Goal: Transaction & Acquisition: Purchase product/service

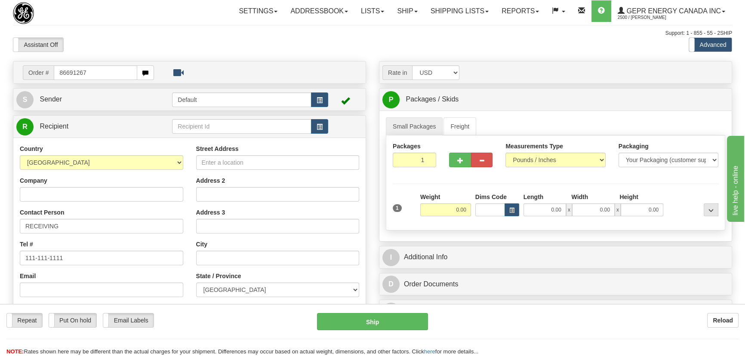
type input "86691267"
click at [156, 35] on body "Training Course Close Toggle navigation Settings Shipping Preferences New Recip…" at bounding box center [375, 178] width 750 height 356
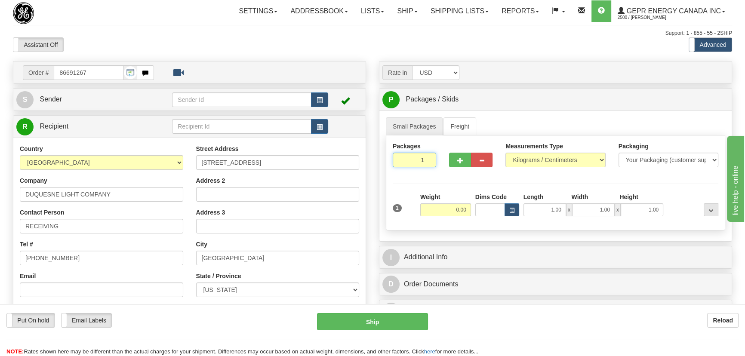
drag, startPoint x: 435, startPoint y: 165, endPoint x: 439, endPoint y: 171, distance: 7.2
click at [439, 169] on div "Packages 1 1" at bounding box center [414, 158] width 56 height 32
type input "2"
click at [448, 184] on div "Packages 2 1 Measurements Type" at bounding box center [555, 182] width 339 height 95
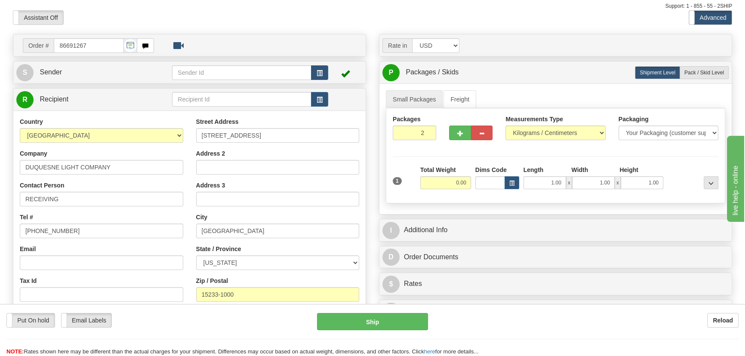
scroll to position [117, 0]
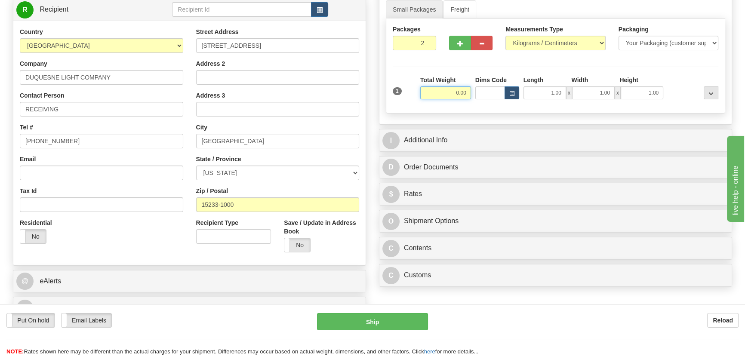
drag, startPoint x: 445, startPoint y: 97, endPoint x: 488, endPoint y: 101, distance: 44.1
click at [488, 101] on div "1 Total Weight 0.00 Dims Code x" at bounding box center [555, 91] width 330 height 31
type input "62.00"
click at [549, 39] on select "Pounds / Inches Kilograms / Centimeters" at bounding box center [555, 43] width 100 height 15
select select "0"
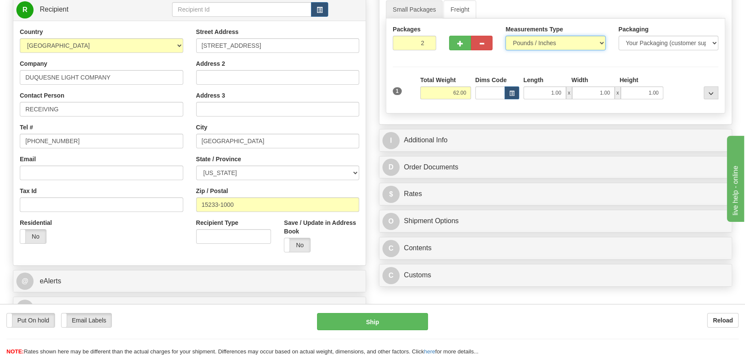
click at [505, 36] on select "Pounds / Inches Kilograms / Centimeters" at bounding box center [555, 43] width 100 height 15
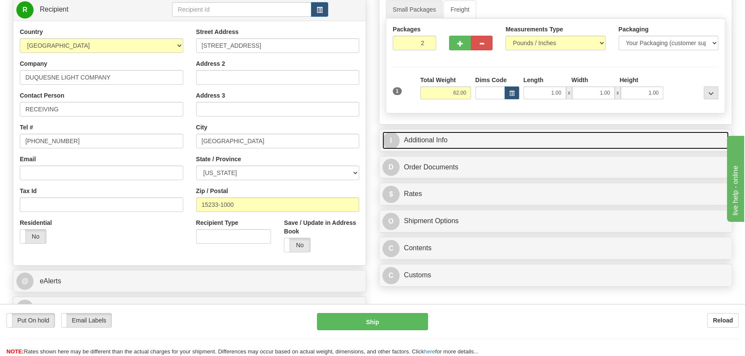
click at [507, 133] on link "I Additional Info" at bounding box center [555, 141] width 346 height 18
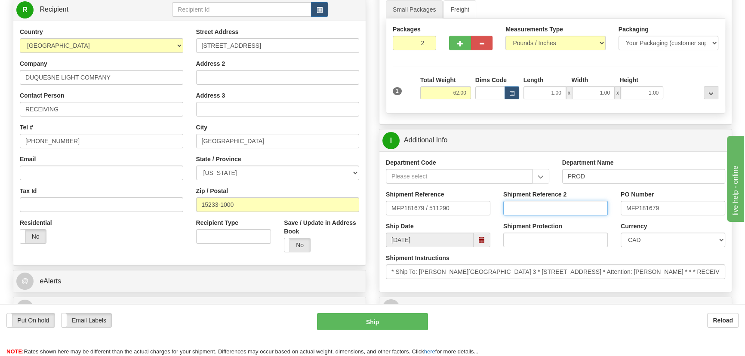
click at [550, 208] on input "Shipment Reference 2" at bounding box center [555, 208] width 104 height 15
click at [632, 238] on select "CAD USD EUR ZAR RON ANG ARN AUD AUS AWG BBD BFR BGN BHD BMD BND BRC BRL CHP CKZ…" at bounding box center [672, 240] width 104 height 15
select select "1"
click at [620, 233] on select "CAD USD EUR ZAR RON ANG ARN AUD AUS AWG BBD BFR BGN BHD BMD BND BRC BRL CHP CKZ…" at bounding box center [672, 240] width 104 height 15
click at [555, 204] on input "Shipment Reference 2" at bounding box center [555, 208] width 104 height 15
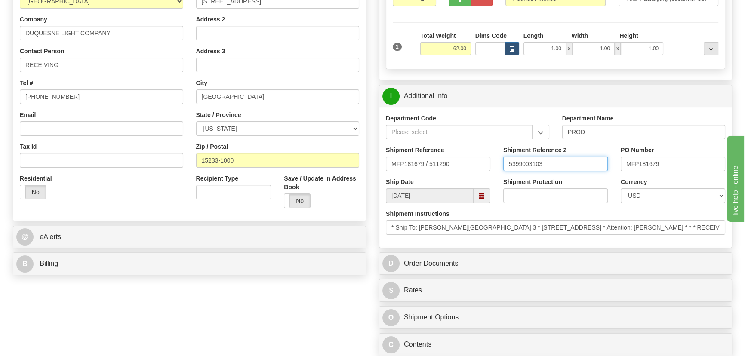
scroll to position [273, 0]
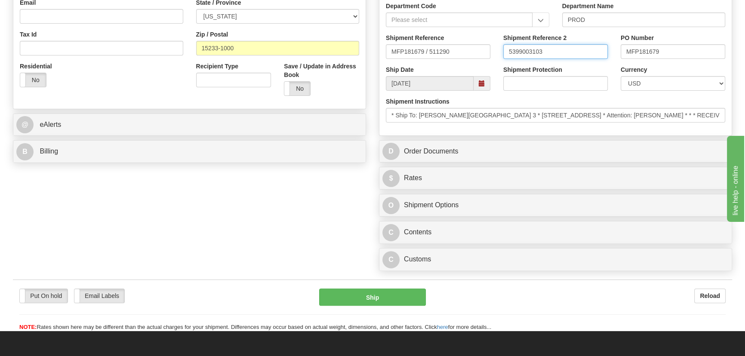
type input "5399003103"
click at [493, 270] on div "C Customs Duties / Taxes" at bounding box center [555, 259] width 352 height 22
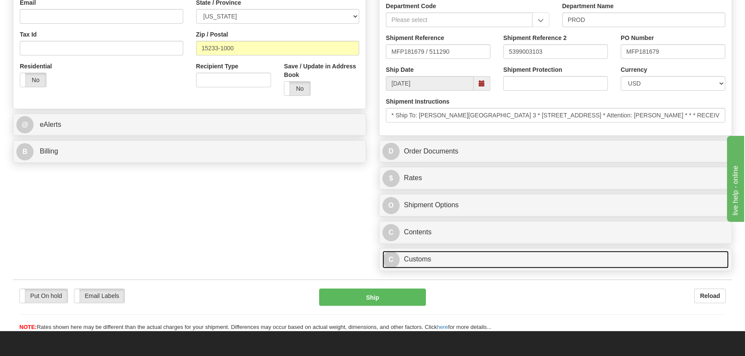
click at [494, 258] on link "C Customs" at bounding box center [555, 260] width 346 height 18
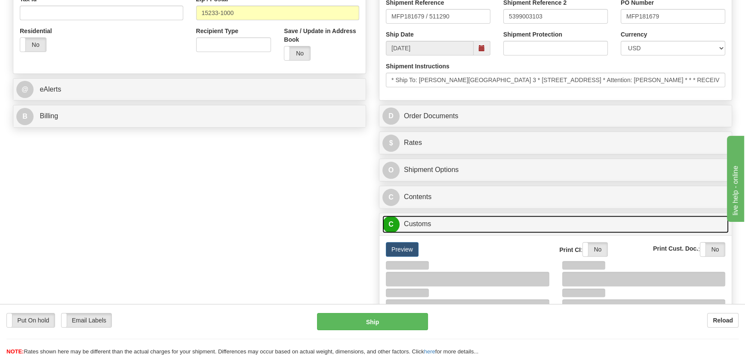
scroll to position [430, 0]
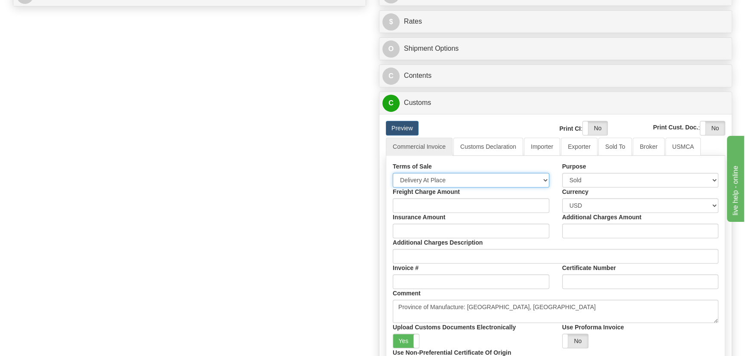
click at [458, 181] on select "Free Carrier Free On Board Ex Works Delivered Duty Unpaid Delivered Duty Paid C…" at bounding box center [471, 180] width 156 height 15
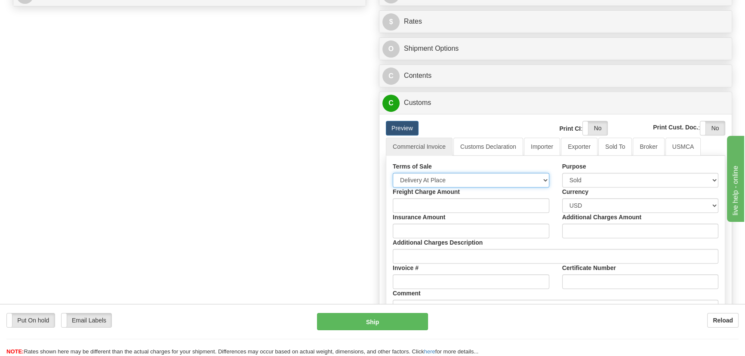
select select "7"
click at [393, 173] on select "Free Carrier Free On Board Ex Works Delivered Duty Unpaid Delivered Duty Paid C…" at bounding box center [471, 180] width 156 height 15
click at [355, 193] on div "Order # 86691267 S Sender" at bounding box center [372, 38] width 732 height 814
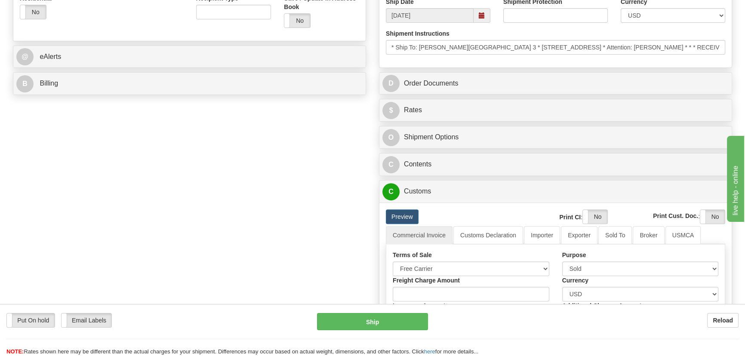
scroll to position [234, 0]
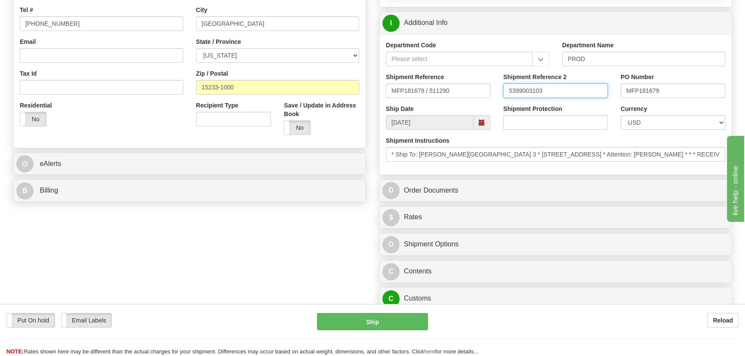
drag, startPoint x: 546, startPoint y: 90, endPoint x: 475, endPoint y: 81, distance: 71.1
click at [475, 78] on div "Shipment Reference MFP181679 / 511290 Shipment Reference 2 5399003103 PO Number…" at bounding box center [555, 89] width 352 height 32
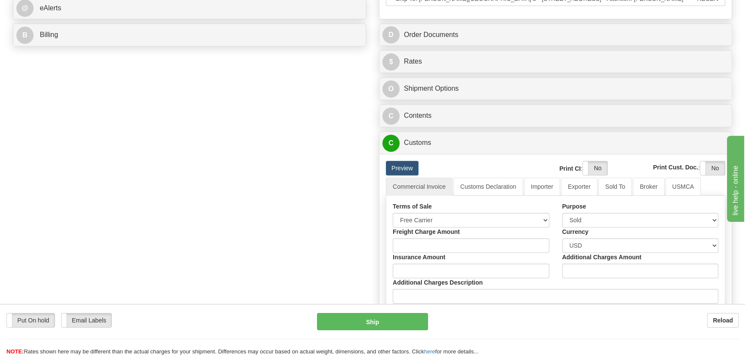
scroll to position [391, 0]
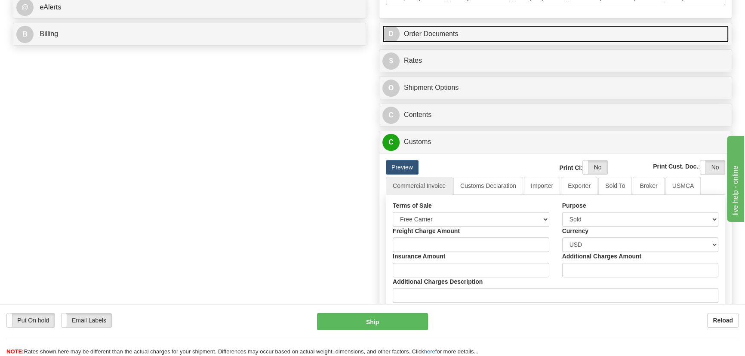
click at [587, 33] on link "D Order Documents" at bounding box center [555, 34] width 346 height 18
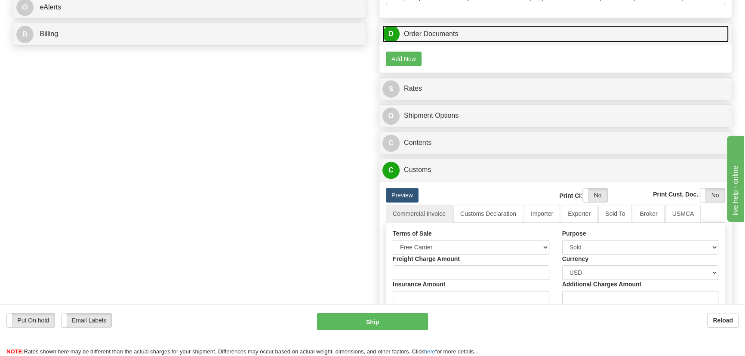
click at [587, 33] on link "D Order Documents" at bounding box center [555, 34] width 346 height 18
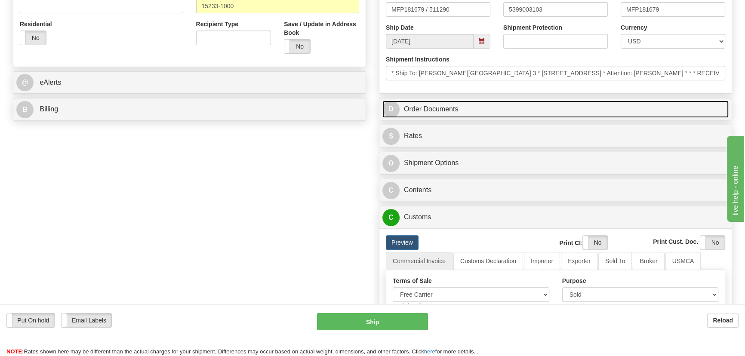
scroll to position [273, 0]
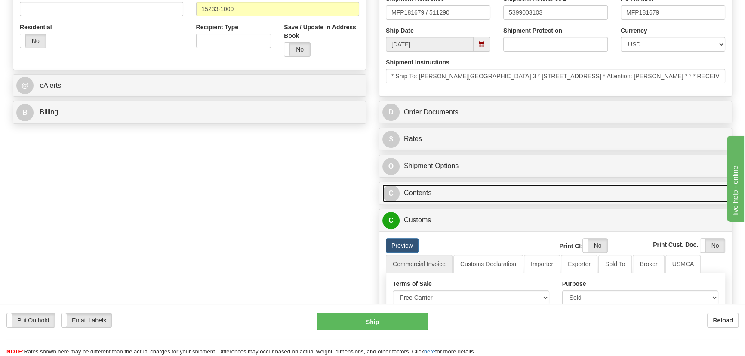
click at [588, 193] on link "C Contents" at bounding box center [555, 193] width 346 height 18
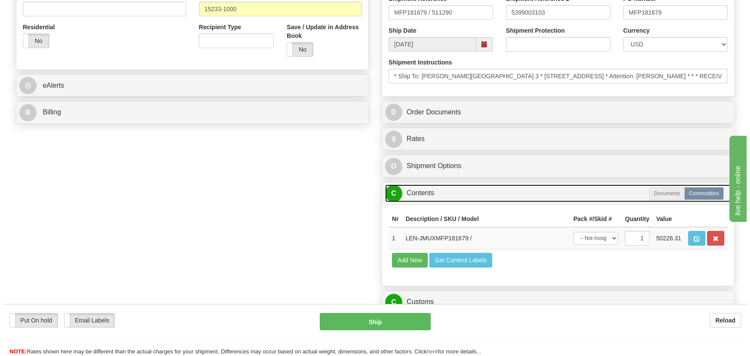
scroll to position [430, 0]
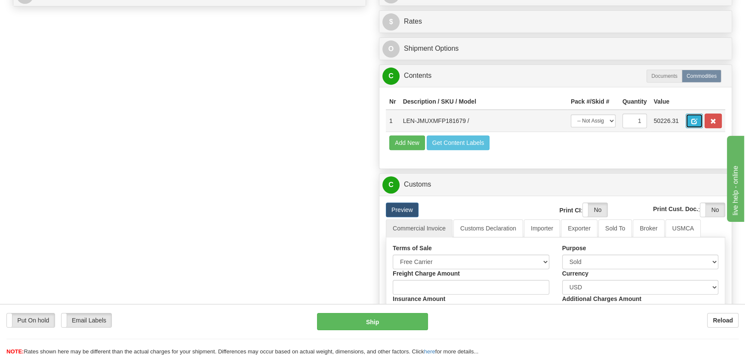
click at [688, 122] on button "button" at bounding box center [693, 120] width 17 height 15
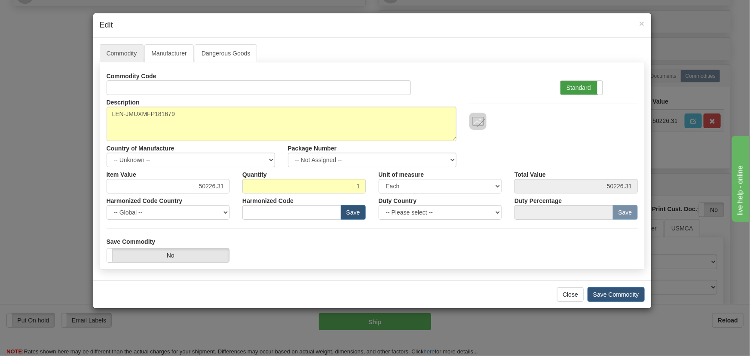
click at [585, 89] on label "Standard" at bounding box center [582, 88] width 42 height 14
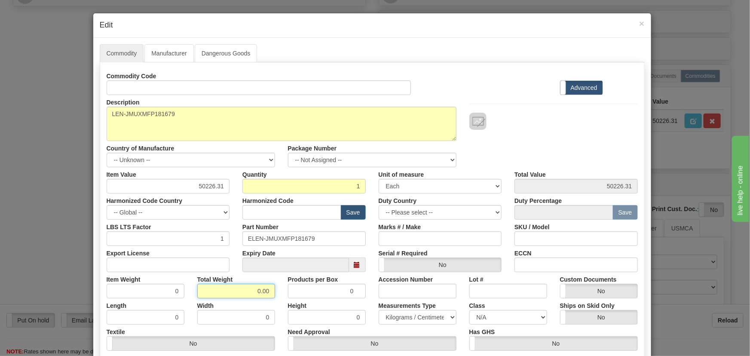
drag, startPoint x: 267, startPoint y: 296, endPoint x: 274, endPoint y: 297, distance: 7.8
click at [274, 297] on div "Total Weight 0.00" at bounding box center [236, 285] width 91 height 26
type input "1"
type input "1.0000"
click at [272, 297] on div "1" at bounding box center [236, 291] width 78 height 15
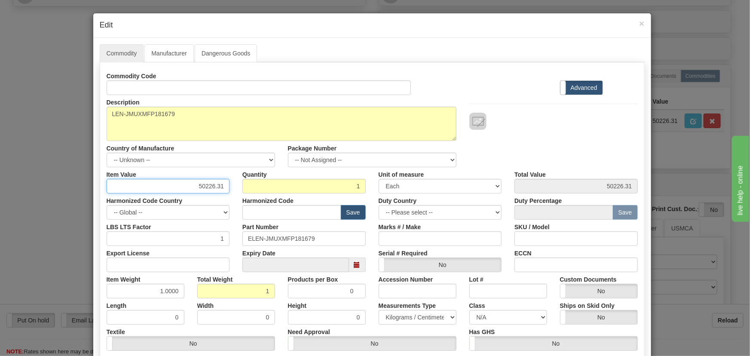
drag, startPoint x: 188, startPoint y: 183, endPoint x: 243, endPoint y: 192, distance: 55.8
click at [242, 192] on div "Item Value 50226.31 Quantity 1 Unit of measure 3 Thousand Square Inches Adjustm…" at bounding box center [372, 180] width 544 height 26
paste input "40.181,04"
type input "40181.04"
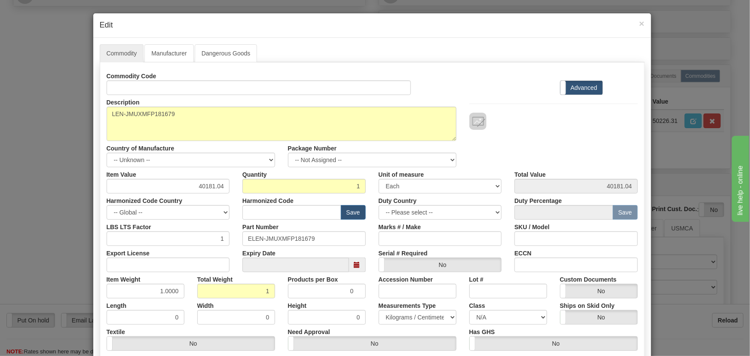
click at [521, 113] on div at bounding box center [553, 121] width 169 height 17
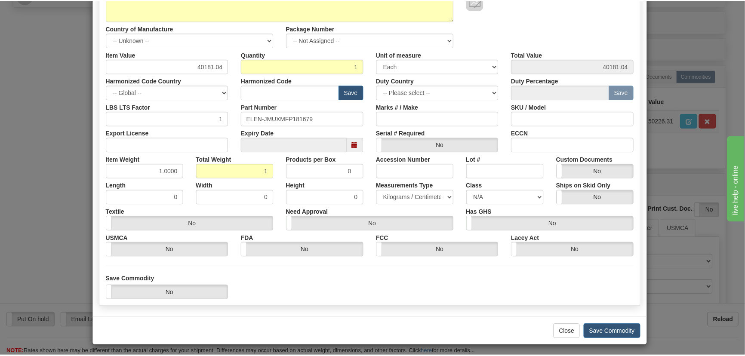
scroll to position [122, 0]
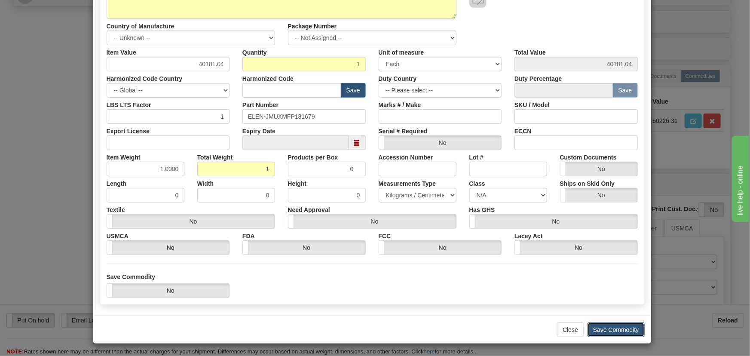
click at [616, 323] on button "Save Commodity" at bounding box center [616, 329] width 57 height 15
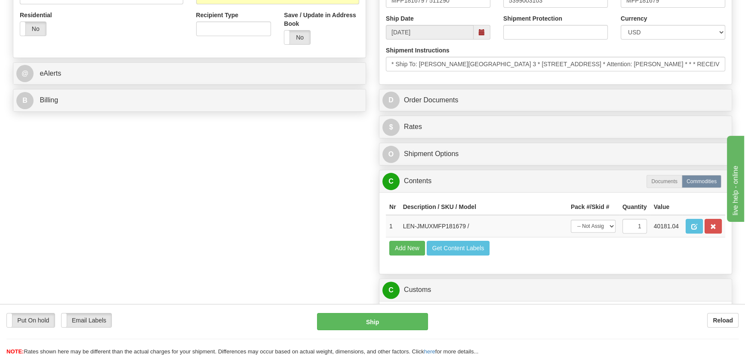
scroll to position [273, 0]
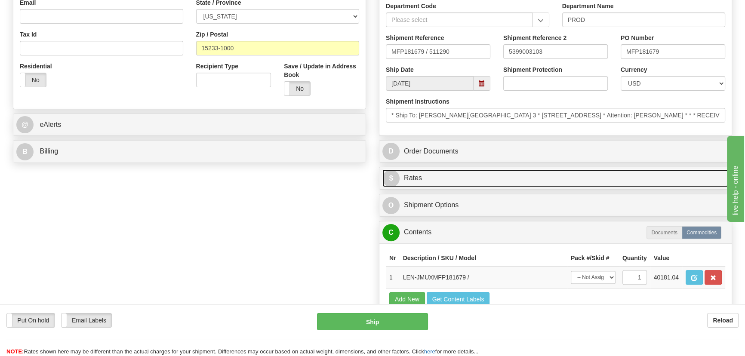
click at [569, 176] on link "$ Rates" at bounding box center [555, 178] width 346 height 18
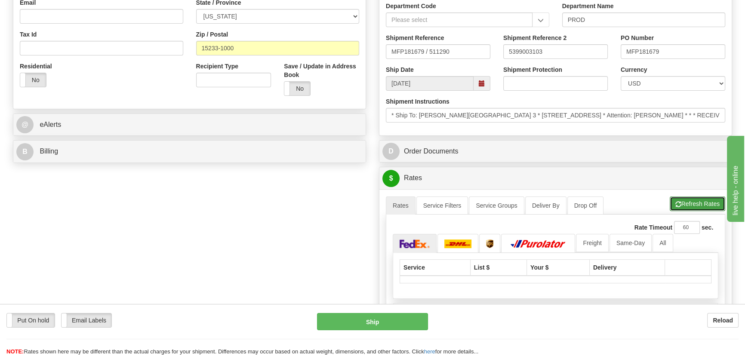
click at [699, 205] on button "Refresh Rates" at bounding box center [696, 203] width 55 height 15
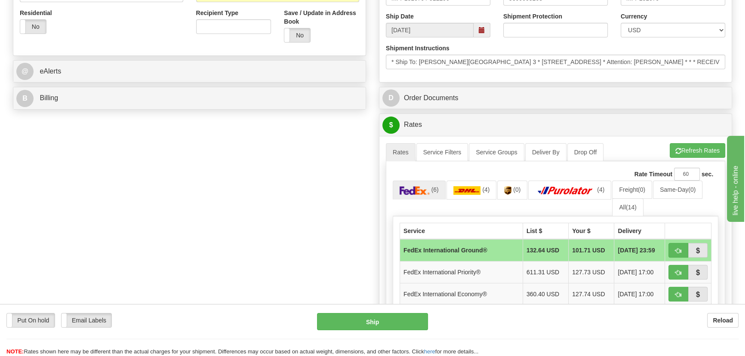
scroll to position [391, 0]
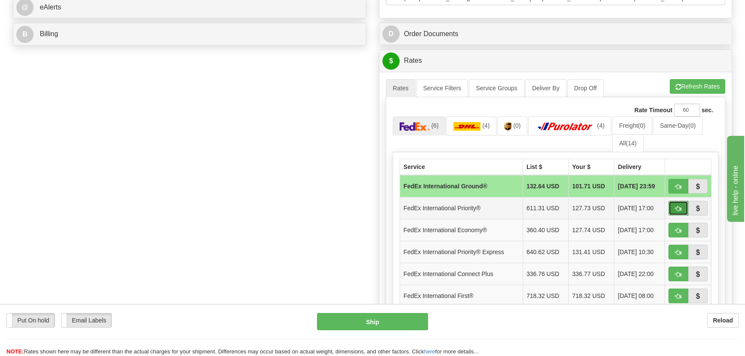
click at [678, 207] on span "button" at bounding box center [678, 209] width 6 height 6
type input "01"
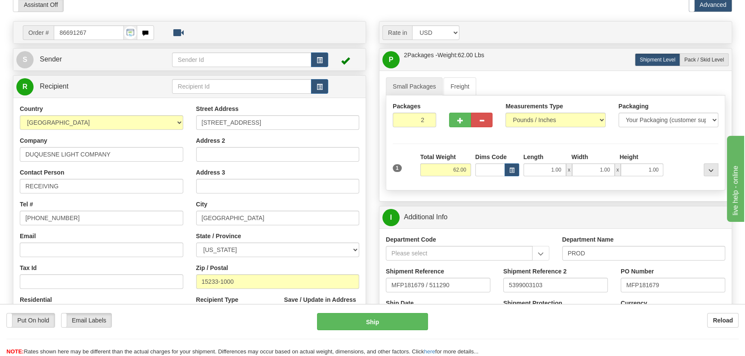
scroll to position [39, 0]
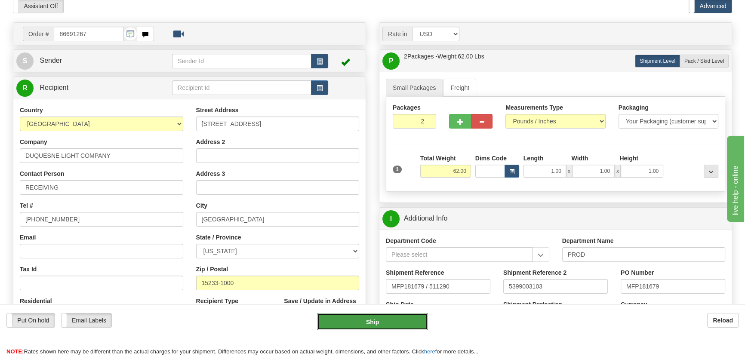
click at [382, 314] on button "Ship" at bounding box center [372, 321] width 111 height 17
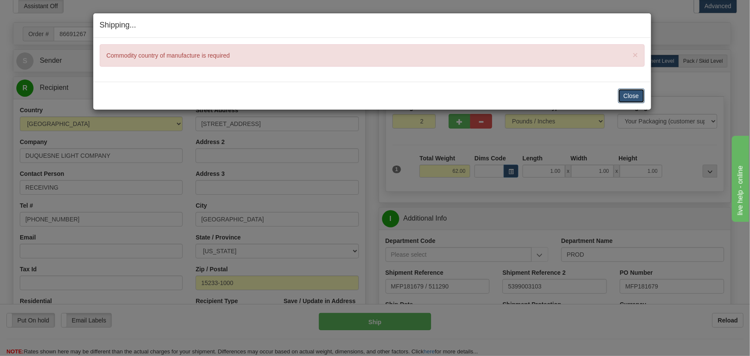
click at [643, 94] on button "Close" at bounding box center [631, 96] width 27 height 15
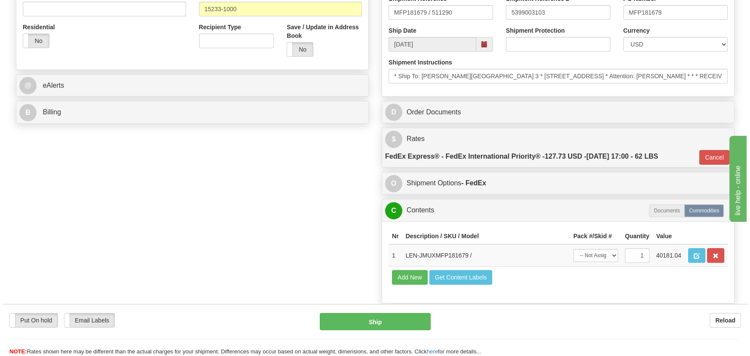
scroll to position [391, 0]
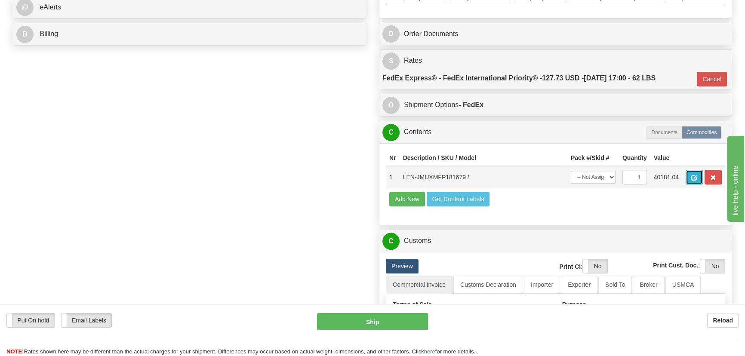
click at [691, 179] on span "button" at bounding box center [694, 178] width 6 height 6
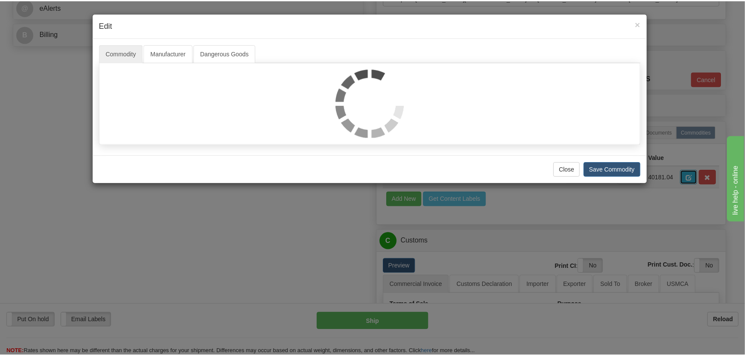
scroll to position [0, 0]
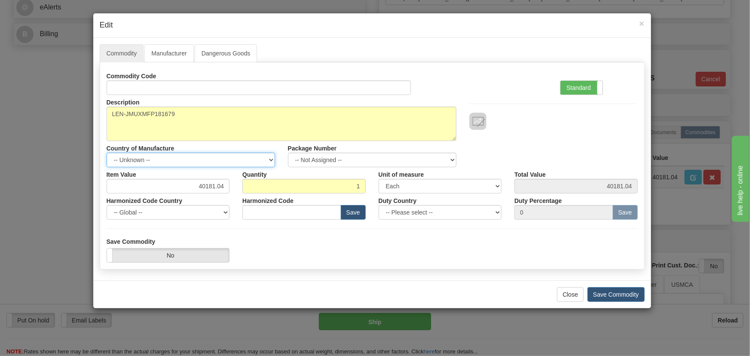
click at [199, 162] on select "-- Unknown -- AFGHANISTAN ALAND ISLANDS ALBANIA ALGERIA AMERICAN SAMOA ANDORRA …" at bounding box center [191, 160] width 169 height 15
select select "CA"
click at [107, 153] on select "-- Unknown -- AFGHANISTAN ALAND ISLANDS ALBANIA ALGERIA AMERICAN SAMOA ANDORRA …" at bounding box center [191, 160] width 169 height 15
click at [618, 291] on button "Save Commodity" at bounding box center [616, 294] width 57 height 15
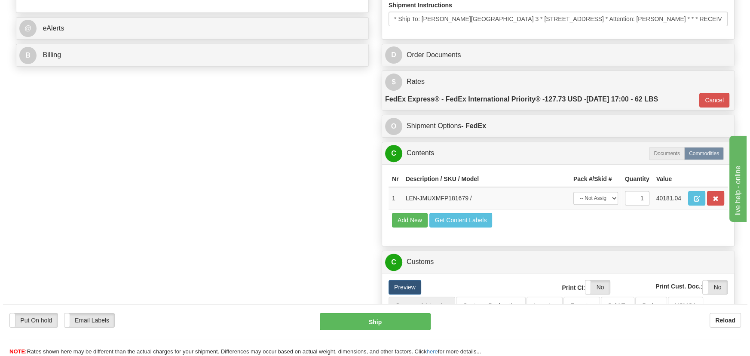
scroll to position [313, 0]
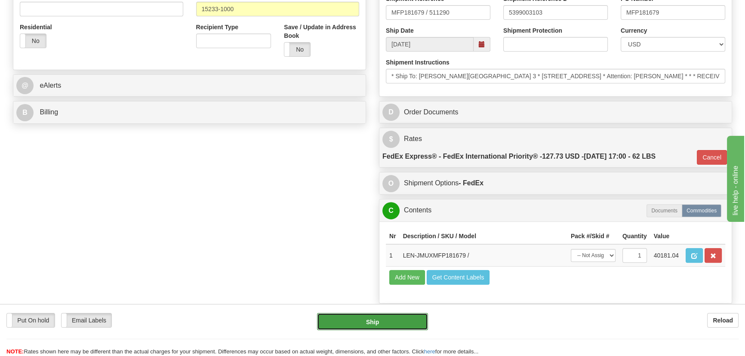
click at [379, 322] on button "Ship" at bounding box center [372, 321] width 111 height 17
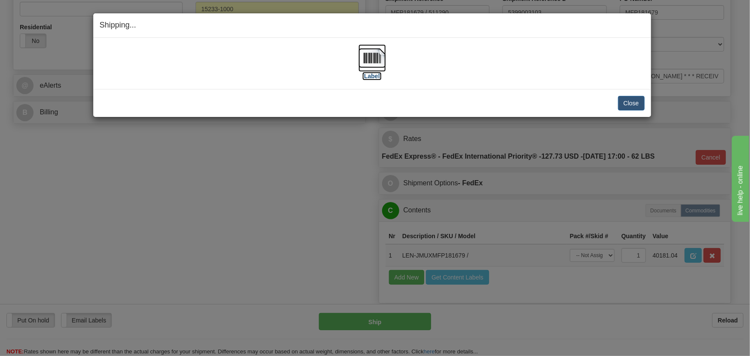
click at [375, 61] on img at bounding box center [373, 58] width 28 height 28
click at [632, 99] on button "Close" at bounding box center [631, 103] width 27 height 15
